Goal: Task Accomplishment & Management: Use online tool/utility

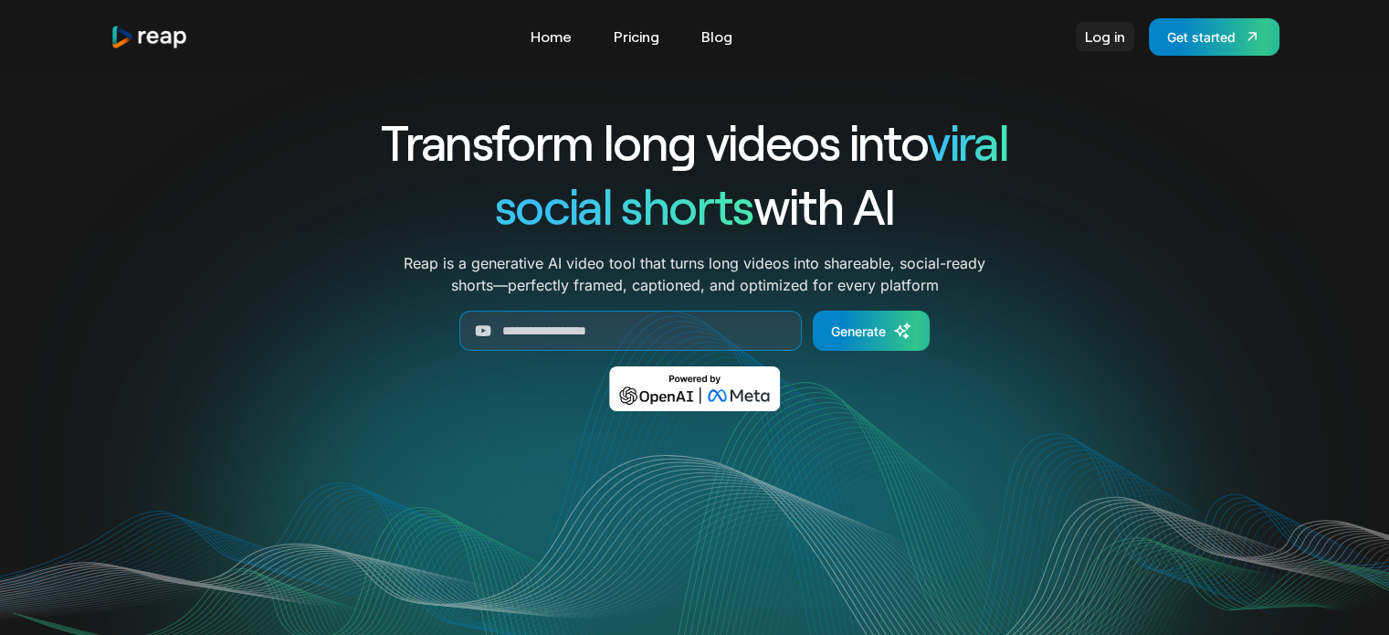
click at [1101, 35] on link "Log in" at bounding box center [1105, 36] width 58 height 29
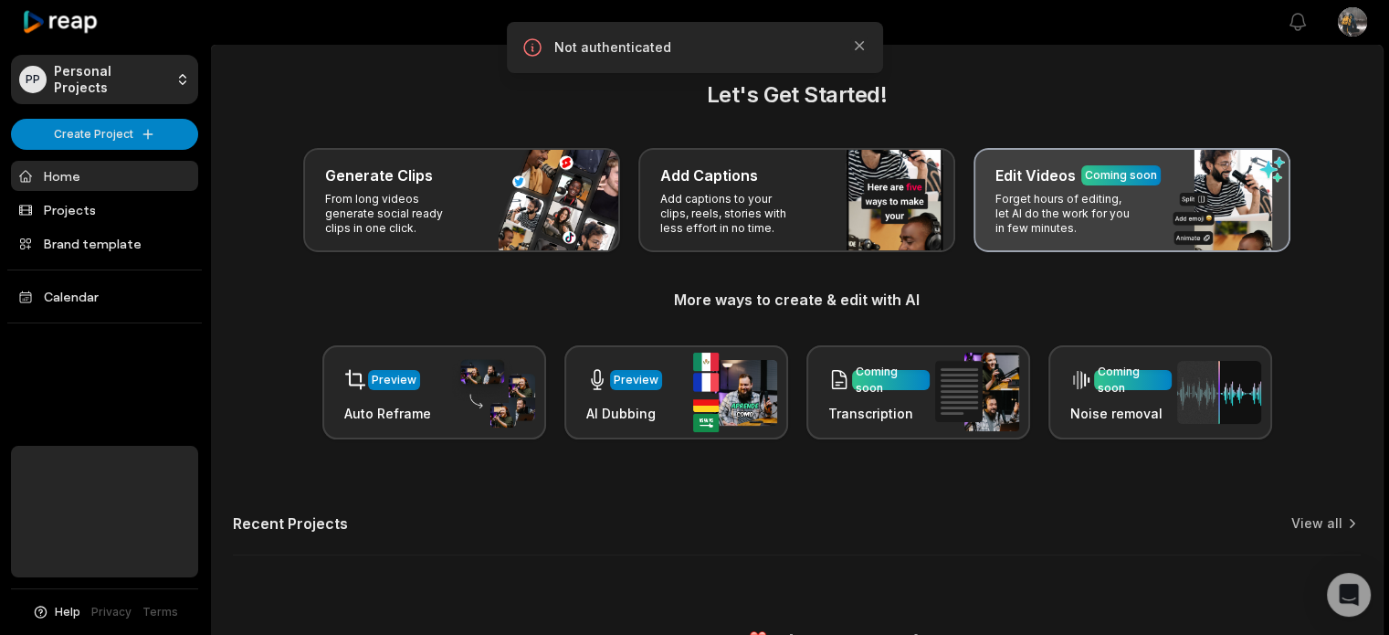
click at [1065, 207] on p "Forget hours of editing, let AI do the work for you in few minutes." at bounding box center [1066, 214] width 142 height 44
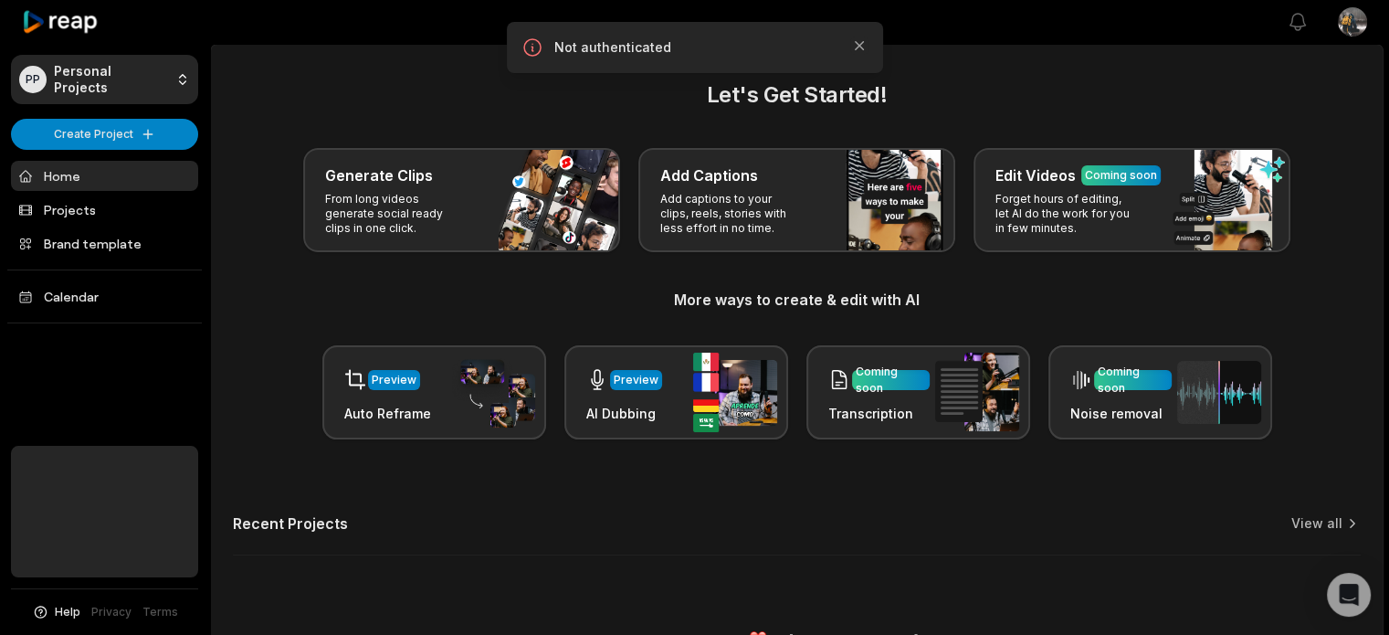
drag, startPoint x: 979, startPoint y: 51, endPoint x: 968, endPoint y: 51, distance: 11.0
click at [979, 51] on main "Let's Get Started! Generate Clips From long videos generate social ready clips …" at bounding box center [797, 329] width 1172 height 569
click at [855, 40] on icon "button" at bounding box center [859, 46] width 18 height 18
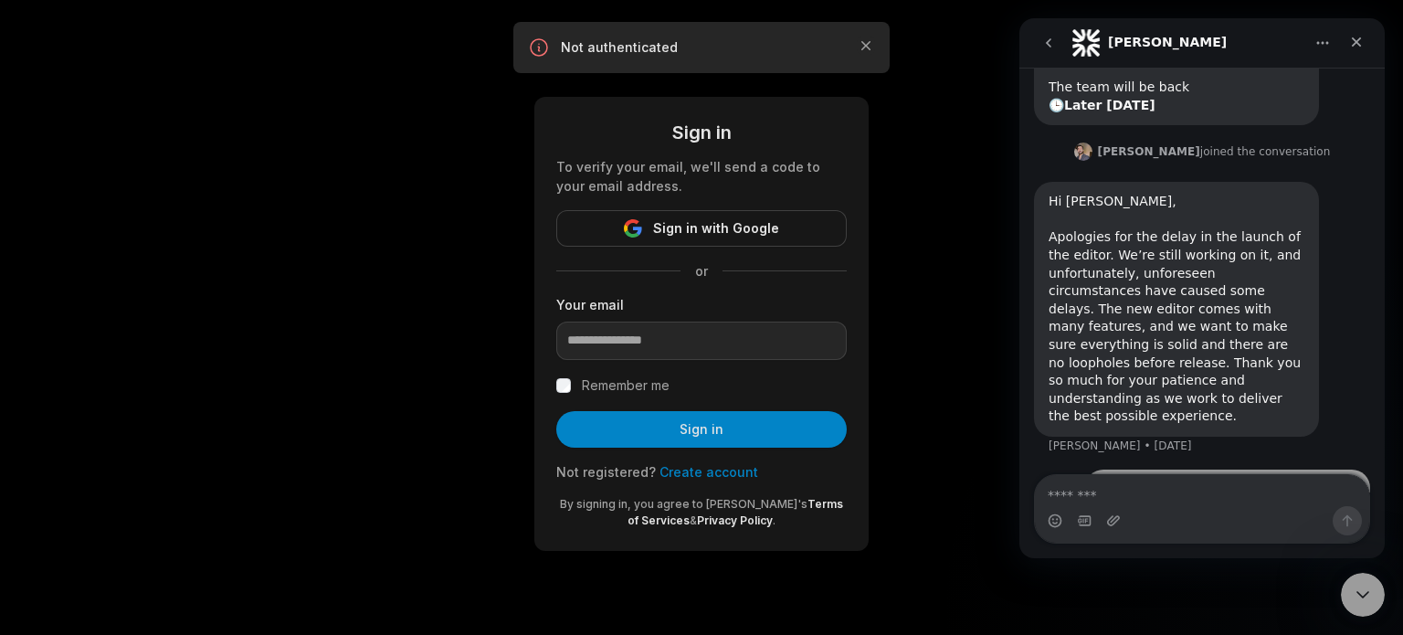
scroll to position [190, 0]
click at [1365, 38] on div "Close" at bounding box center [1356, 42] width 33 height 33
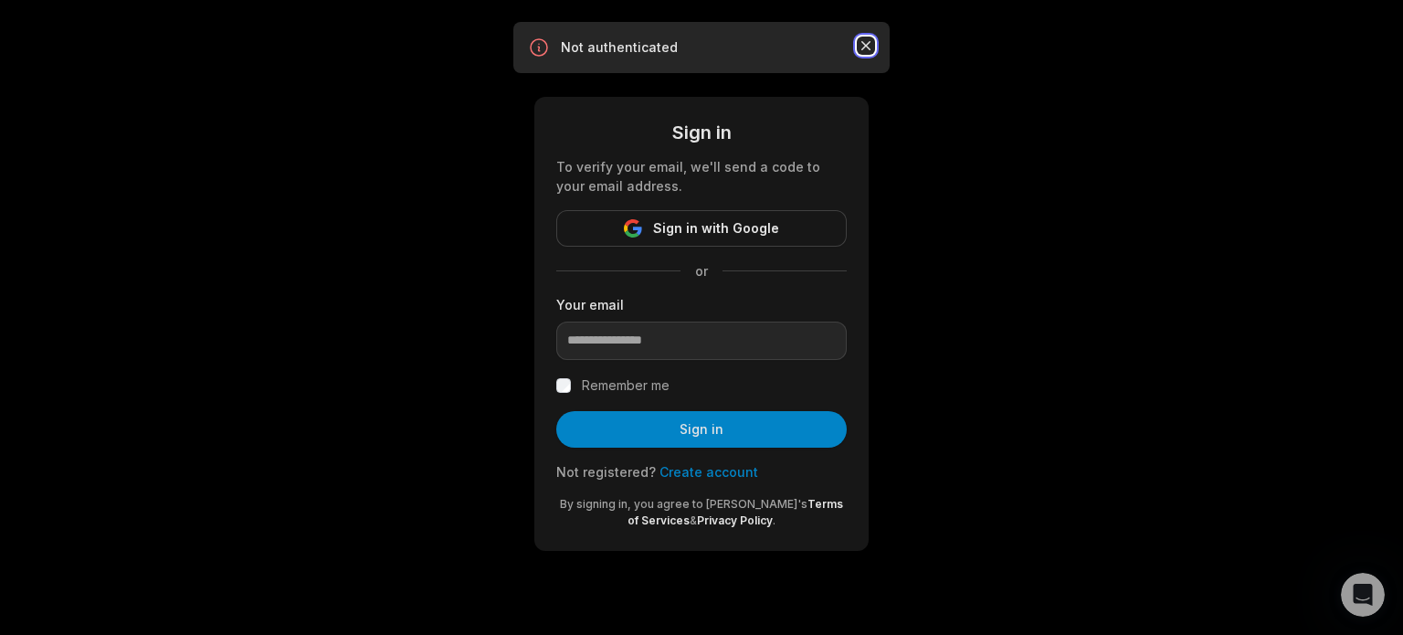
click at [864, 37] on icon "button" at bounding box center [866, 46] width 18 height 18
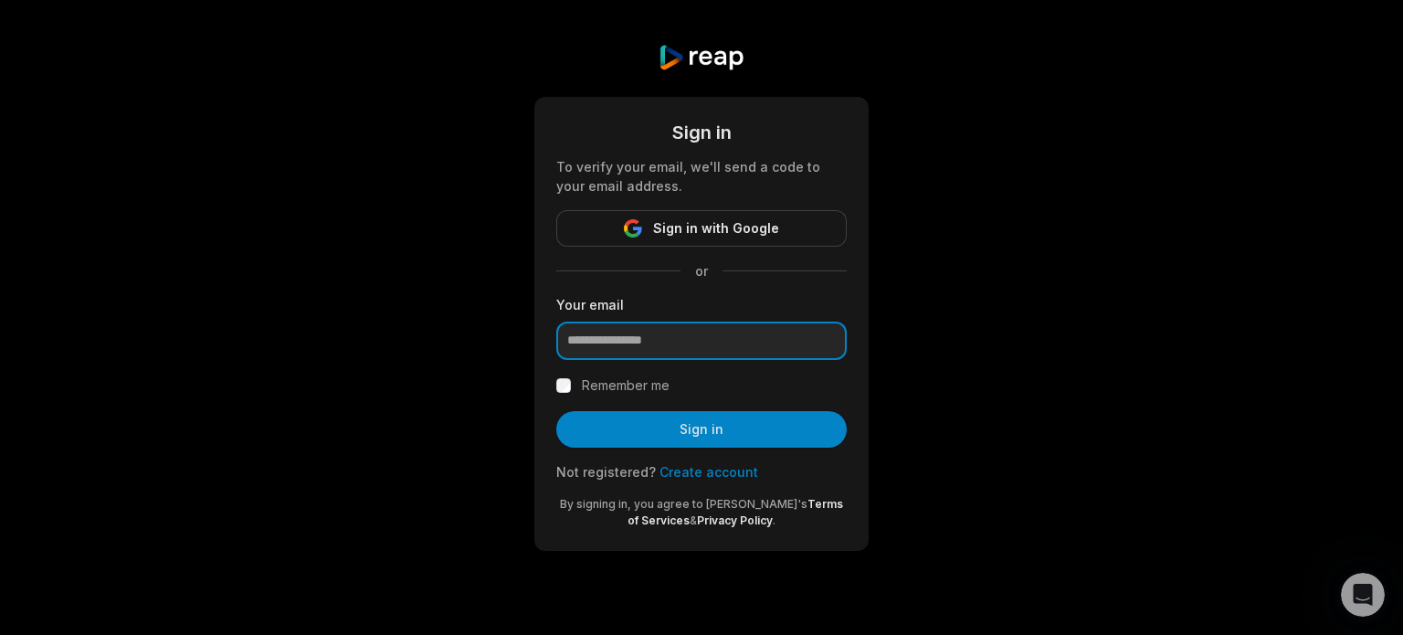
click at [712, 348] on input "email" at bounding box center [701, 340] width 290 height 38
drag, startPoint x: 713, startPoint y: 226, endPoint x: 780, endPoint y: 186, distance: 77.4
click at [714, 226] on span "Sign in with Google" at bounding box center [716, 228] width 126 height 22
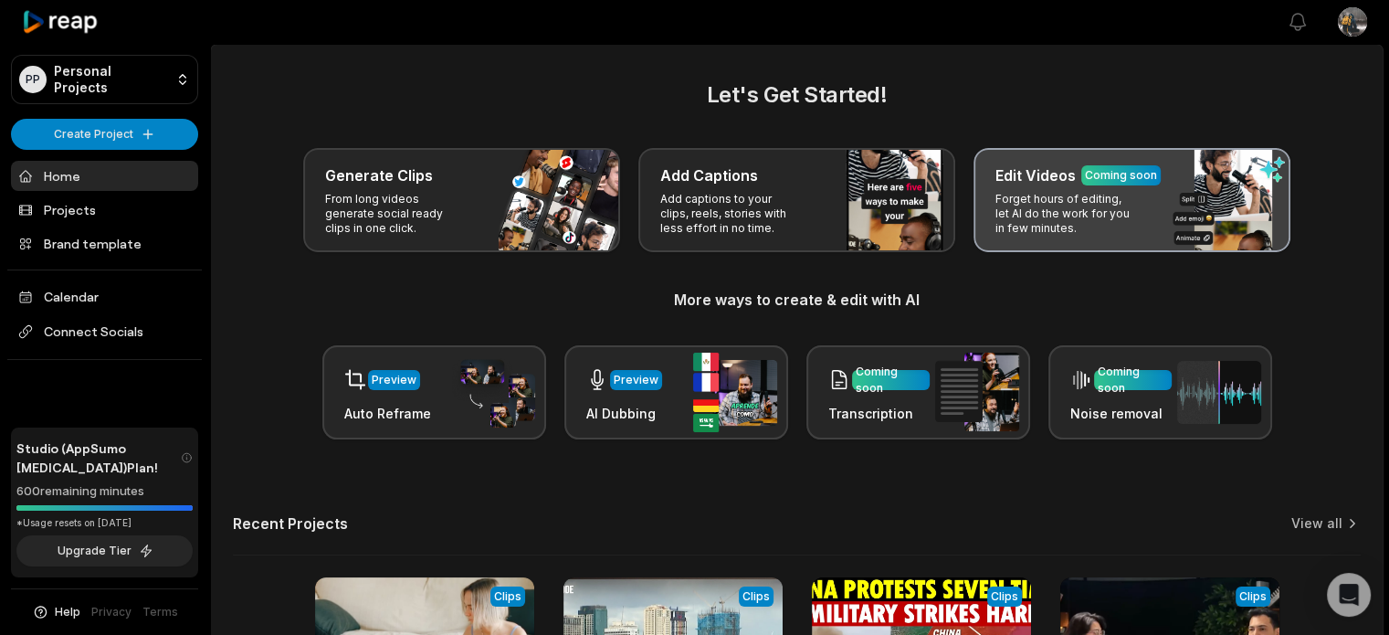
click at [1070, 204] on p "Forget hours of editing, let AI do the work for you in few minutes." at bounding box center [1066, 214] width 142 height 44
